Goal: Check status: Check status

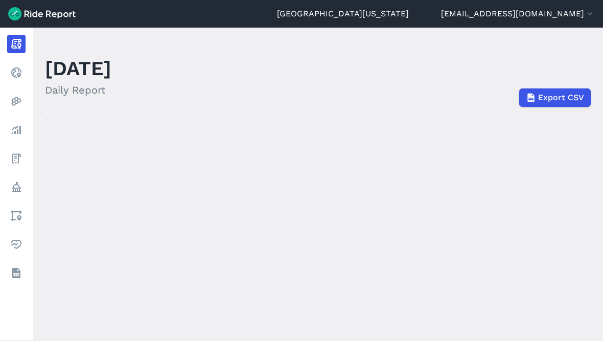
scroll to position [13, 0]
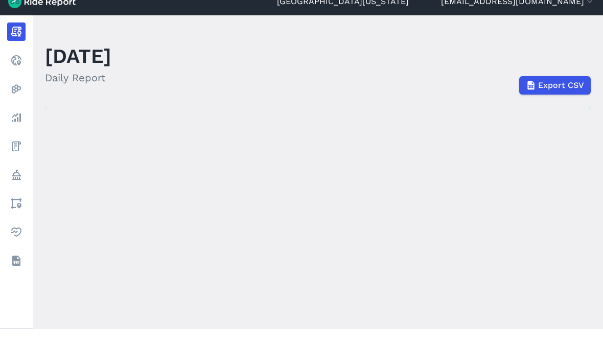
click at [22, 65] on link "Realtime" at bounding box center [16, 72] width 18 height 18
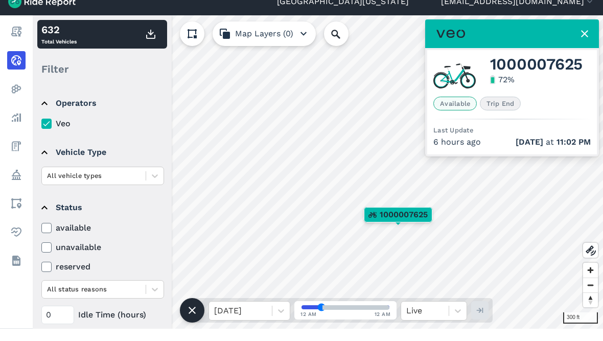
click at [594, 258] on icon at bounding box center [591, 263] width 12 height 12
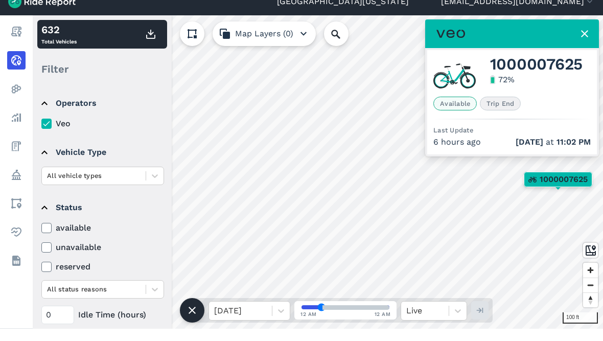
click at [580, 40] on icon at bounding box center [585, 46] width 12 height 12
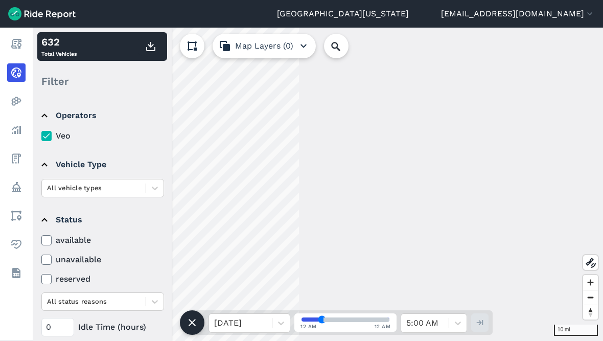
click at [191, 325] on icon at bounding box center [192, 322] width 12 height 12
click at [18, 50] on link "Report" at bounding box center [16, 44] width 18 height 18
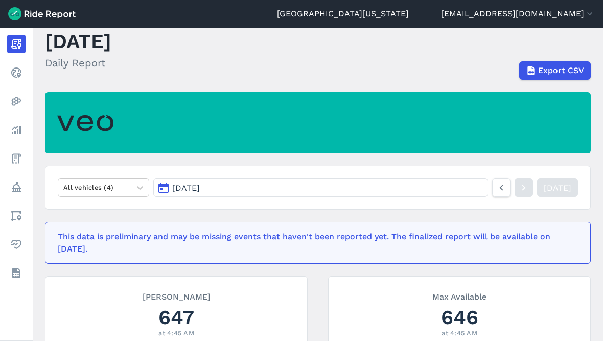
scroll to position [28, 0]
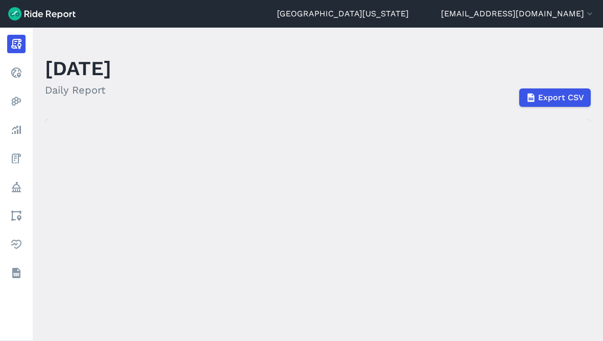
click at [19, 74] on use at bounding box center [16, 72] width 10 height 10
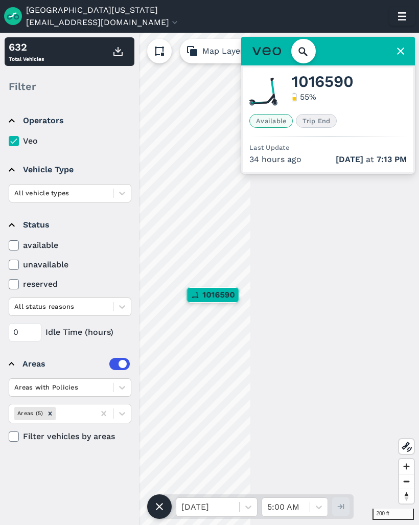
click at [395, 49] on icon at bounding box center [401, 51] width 12 height 12
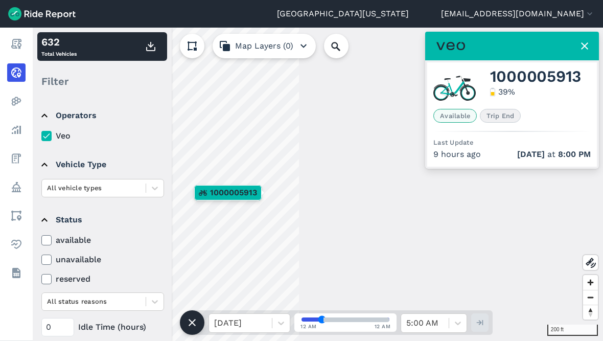
click at [425, 49] on div at bounding box center [512, 46] width 174 height 29
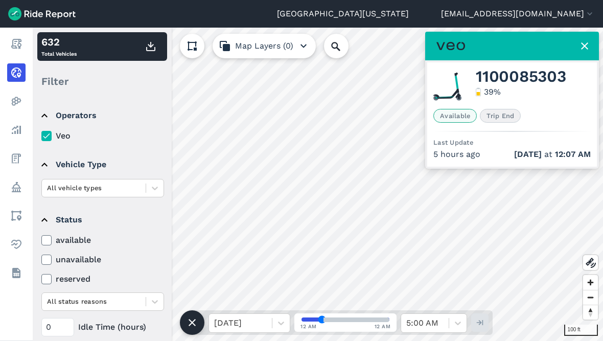
click at [590, 268] on use at bounding box center [591, 263] width 10 height 10
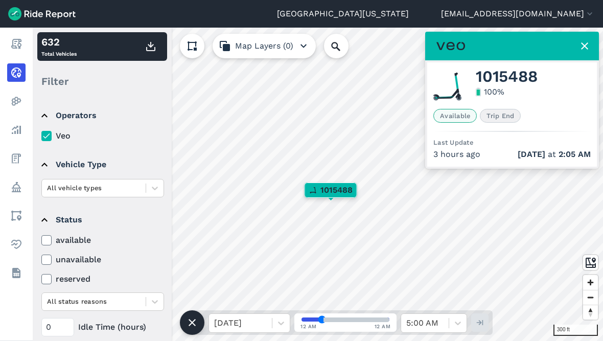
click at [587, 46] on icon at bounding box center [585, 46] width 12 height 12
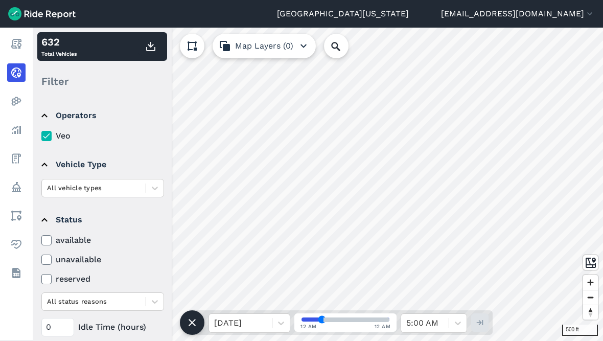
click at [588, 268] on use at bounding box center [591, 263] width 10 height 10
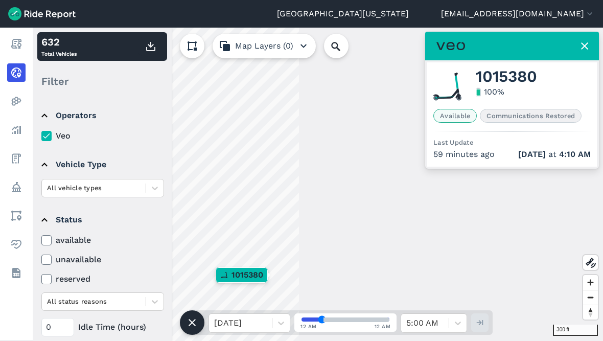
click at [579, 48] on icon at bounding box center [585, 46] width 12 height 12
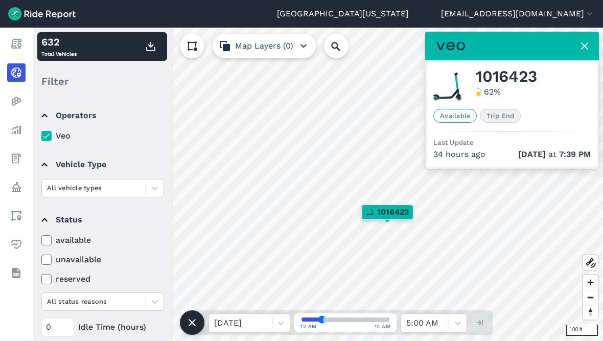
click at [587, 50] on icon at bounding box center [585, 46] width 12 height 12
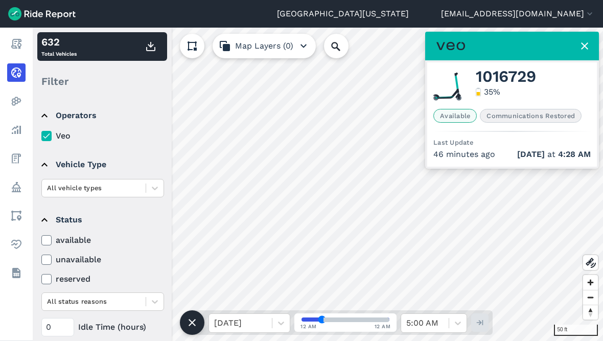
click at [590, 269] on icon at bounding box center [591, 263] width 12 height 12
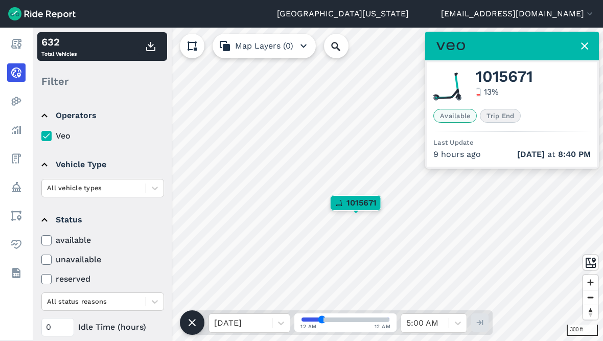
click at [590, 268] on use at bounding box center [591, 263] width 10 height 10
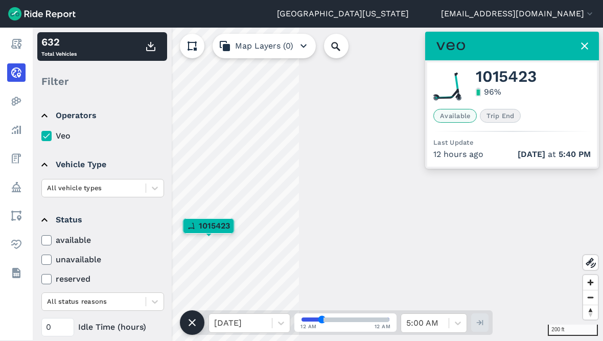
click at [425, 51] on div at bounding box center [512, 46] width 174 height 29
click at [586, 266] on use at bounding box center [591, 263] width 10 height 10
click at [579, 47] on icon at bounding box center [585, 46] width 12 height 12
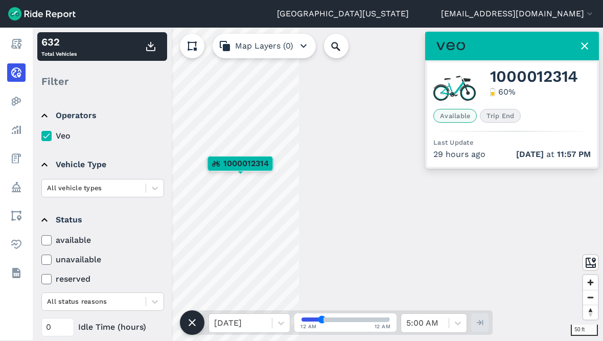
click at [581, 43] on use at bounding box center [584, 45] width 7 height 7
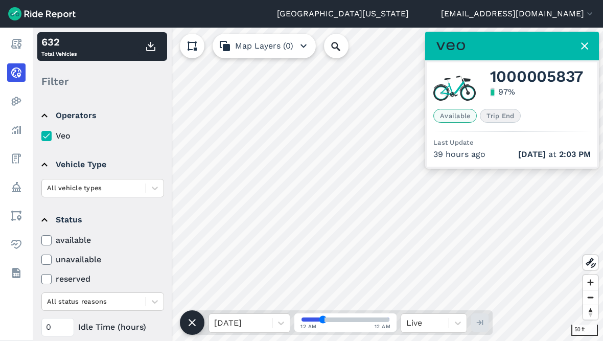
click at [589, 268] on use at bounding box center [591, 263] width 10 height 10
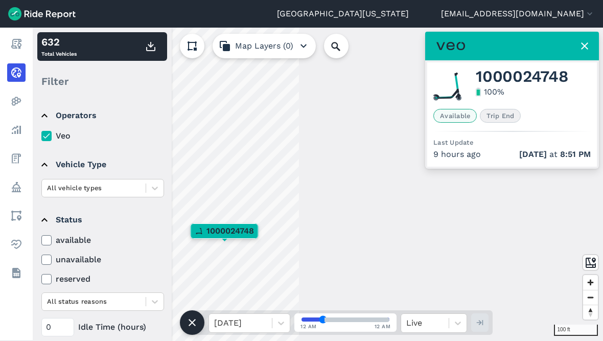
click at [579, 42] on icon at bounding box center [585, 46] width 12 height 12
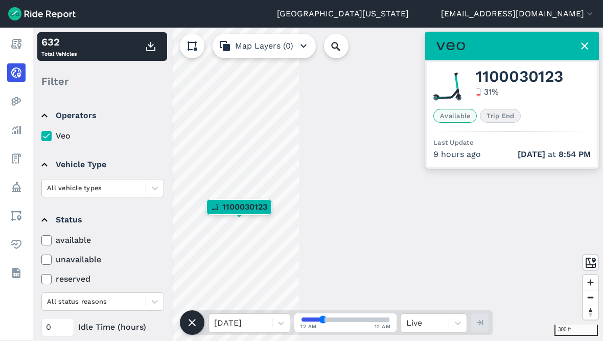
click at [579, 41] on icon at bounding box center [585, 46] width 12 height 12
